Goal: Task Accomplishment & Management: Manage account settings

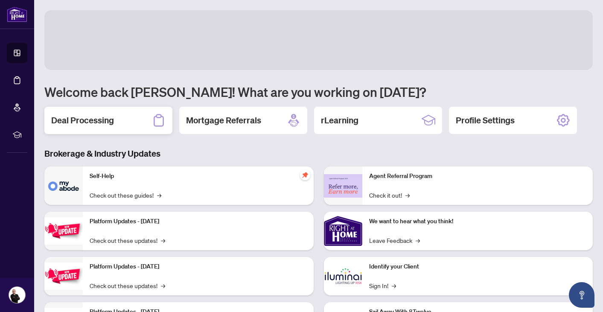
click at [105, 124] on h2 "Deal Processing" at bounding box center [82, 120] width 63 height 12
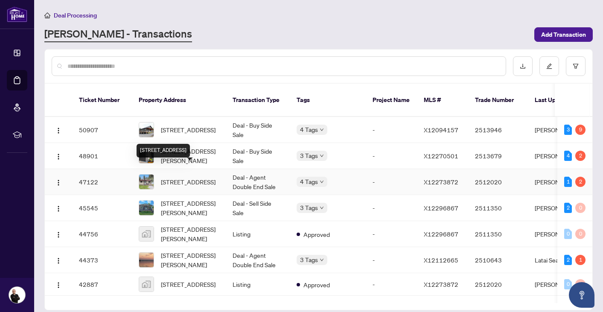
click at [190, 177] on span "58-58 Cottage Lane, Greater Napanee, Ontario K0K 2L0, Canada" at bounding box center [188, 181] width 55 height 9
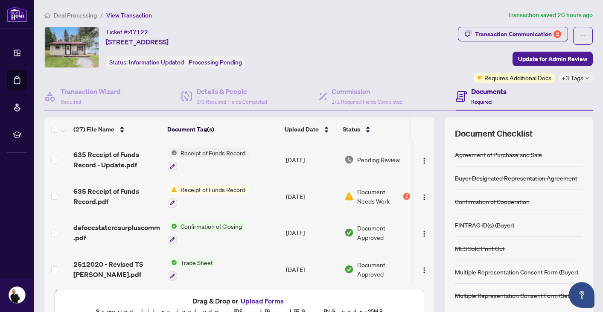
click at [588, 75] on div "+3 Tags" at bounding box center [575, 78] width 35 height 10
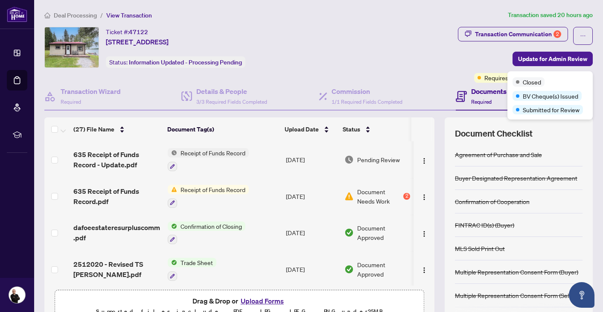
click at [439, 56] on div "Ticket #: 47122 58-58 Cottage Lane, Greater Napanee, Ontario K0K 2L0, Canada St…" at bounding box center [249, 47] width 410 height 41
